Goal: Task Accomplishment & Management: Manage account settings

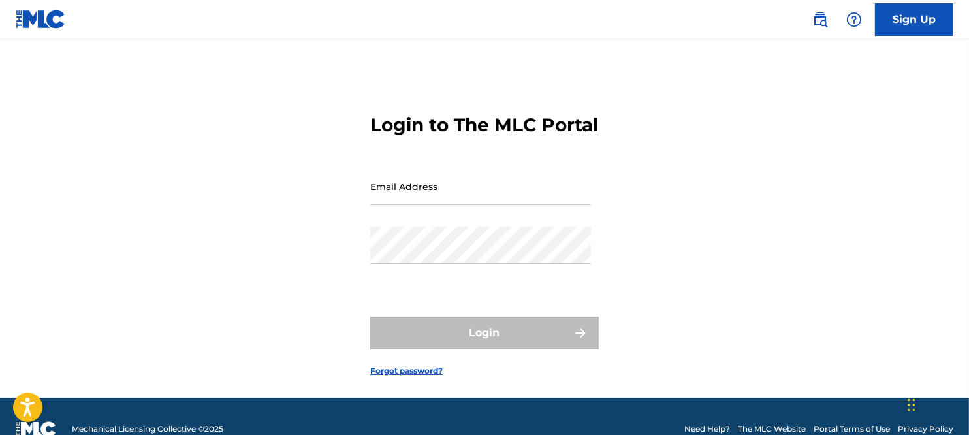
click at [501, 205] on input "Email Address" at bounding box center [480, 186] width 221 height 37
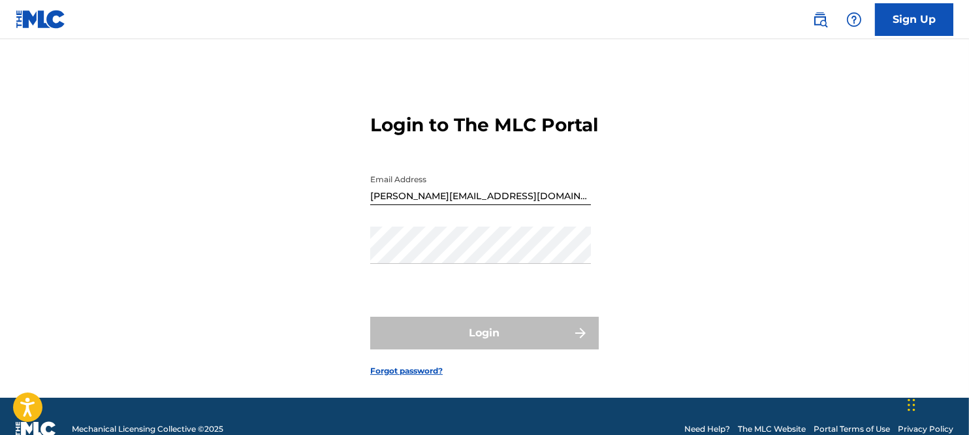
click at [408, 314] on form "Login to The MLC Portal Email Address [PERSON_NAME][EMAIL_ADDRESS][DOMAIN_NAME]…" at bounding box center [484, 235] width 228 height 326
click at [480, 349] on div "Login" at bounding box center [484, 333] width 228 height 33
click at [482, 205] on input "[PERSON_NAME][EMAIL_ADDRESS][DOMAIN_NAME]" at bounding box center [480, 186] width 221 height 37
type input "[PERSON_NAME][EMAIL_ADDRESS][DOMAIN_NAME]"
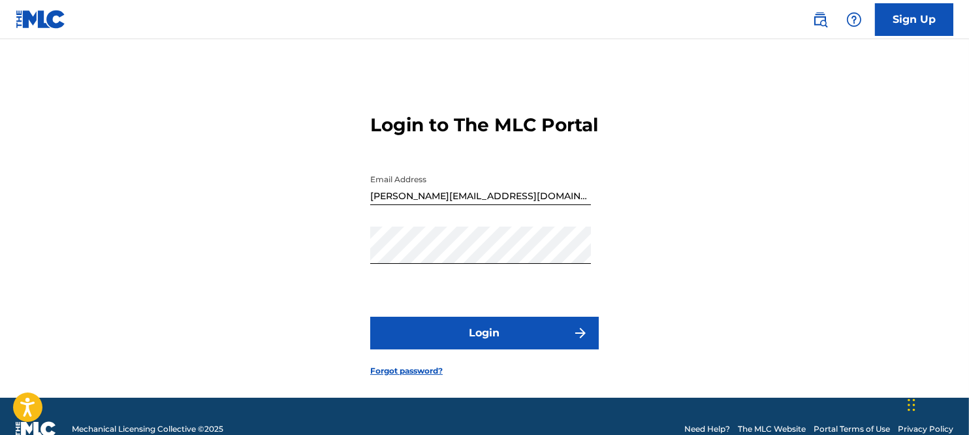
click at [490, 349] on button "Login" at bounding box center [484, 333] width 228 height 33
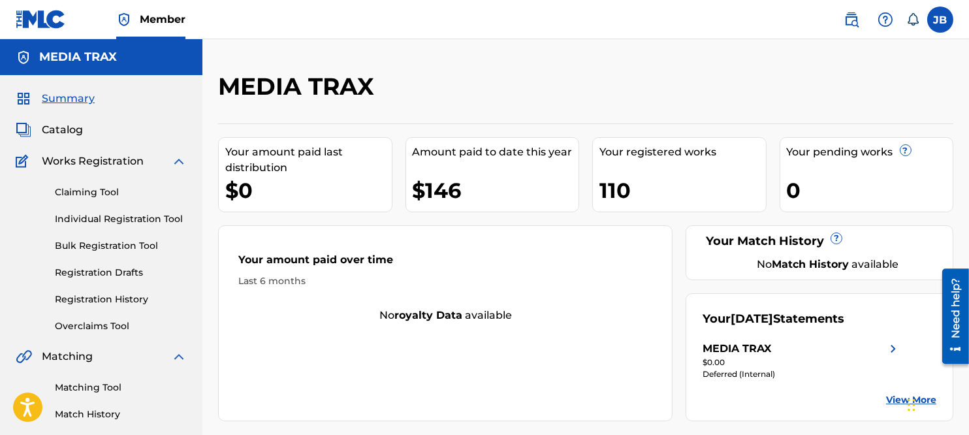
click at [173, 161] on img at bounding box center [179, 161] width 16 height 16
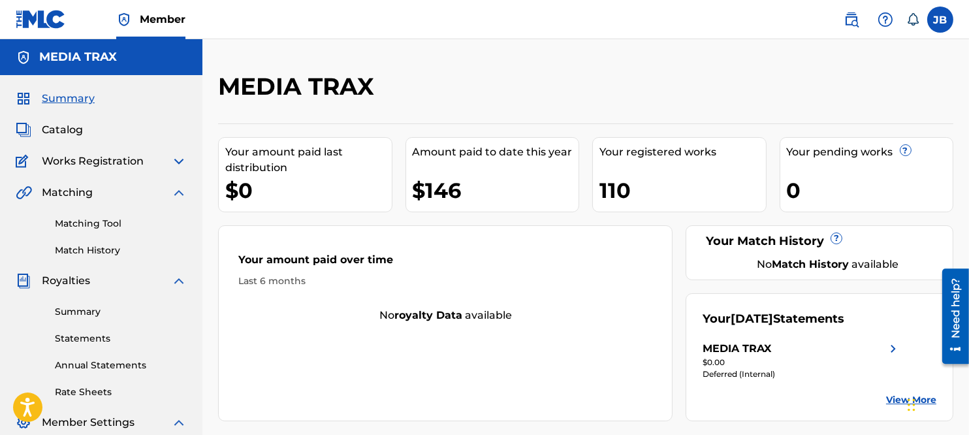
click at [175, 193] on img at bounding box center [179, 193] width 16 height 16
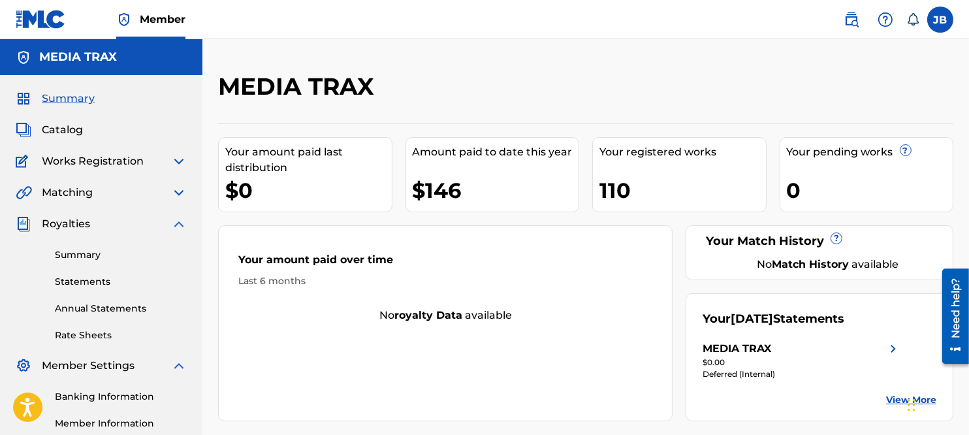
click at [176, 223] on img at bounding box center [179, 224] width 16 height 16
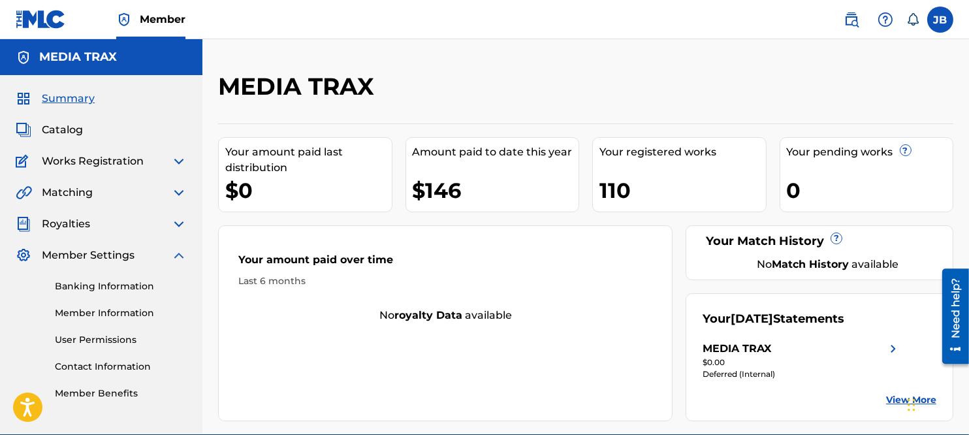
click at [174, 256] on img at bounding box center [179, 255] width 16 height 16
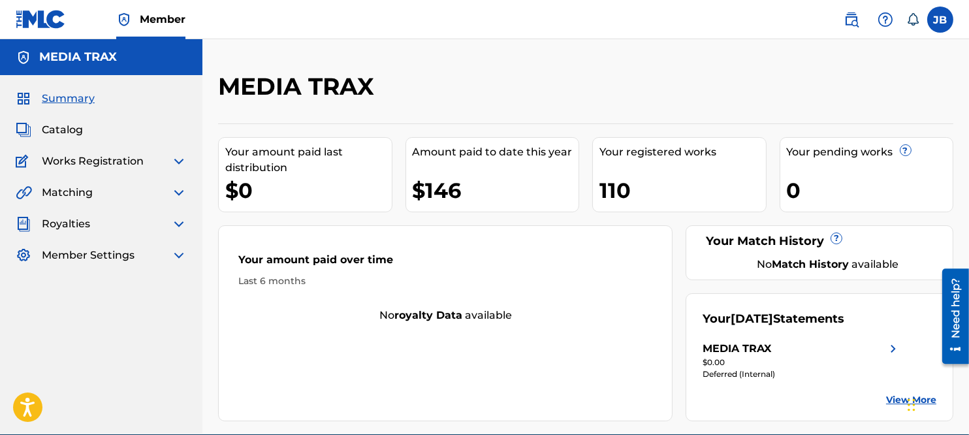
click at [180, 225] on img at bounding box center [179, 224] width 16 height 16
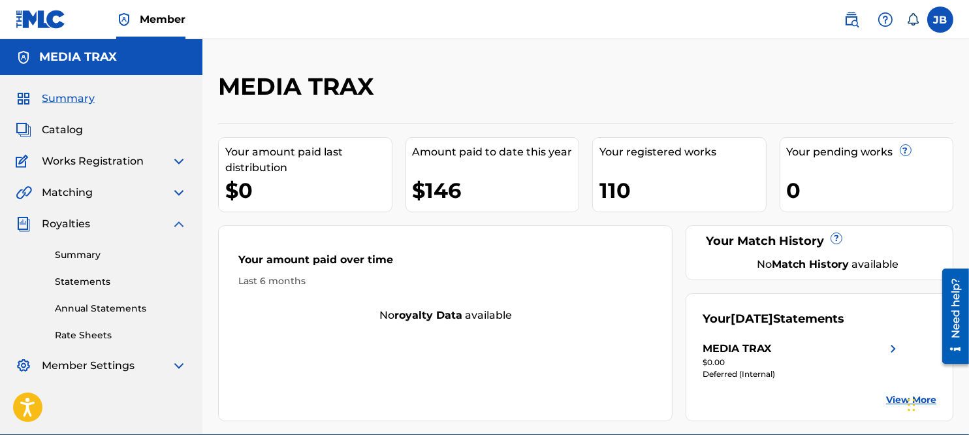
click at [101, 278] on link "Statements" at bounding box center [121, 282] width 132 height 14
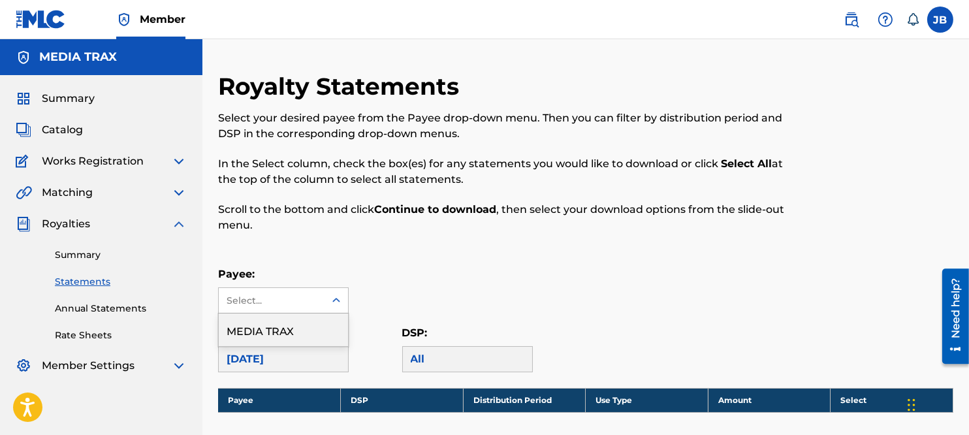
click at [332, 297] on icon at bounding box center [336, 300] width 13 height 13
click at [308, 330] on div "MEDIA TRAX" at bounding box center [283, 329] width 129 height 33
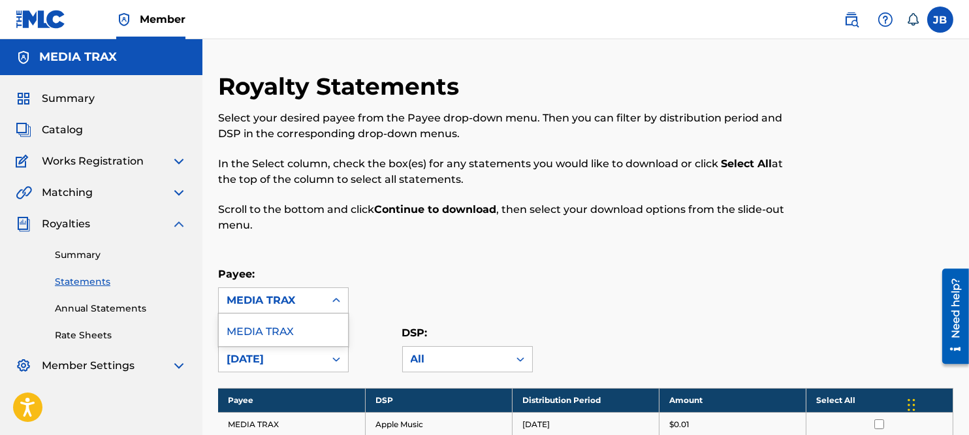
click at [567, 292] on div "Payee: option MEDIA TRAX, selected. 1 result available. Use Up and Down to choo…" at bounding box center [585, 289] width 735 height 47
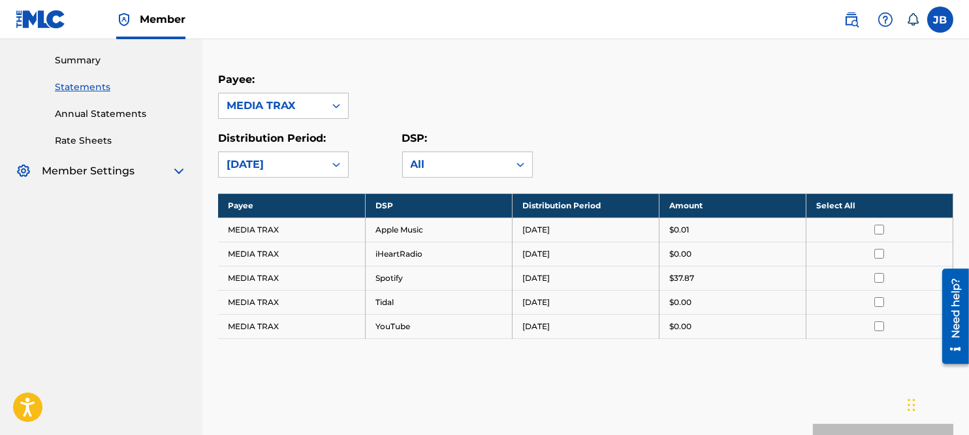
scroll to position [233, 0]
